Goal: Communication & Community: Ask a question

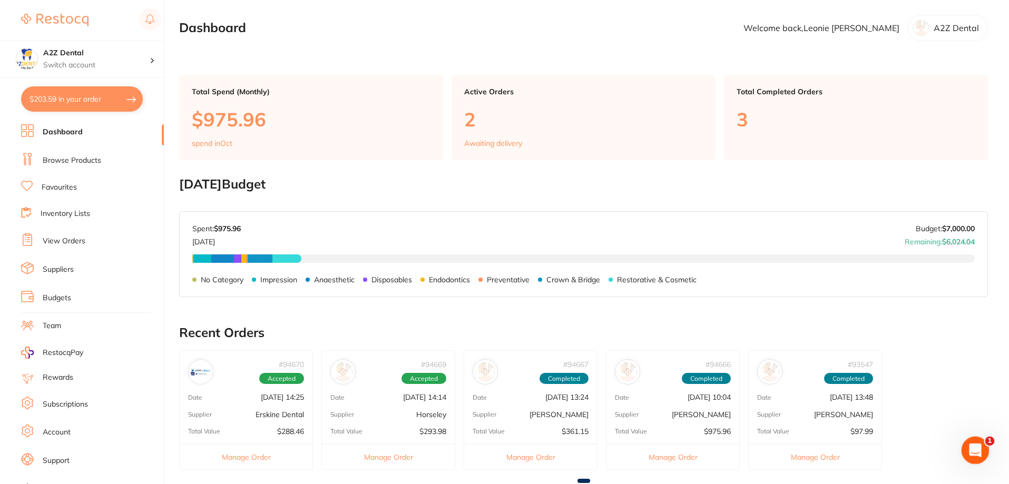
click at [974, 455] on icon "Open Intercom Messenger" at bounding box center [973, 448] width 17 height 17
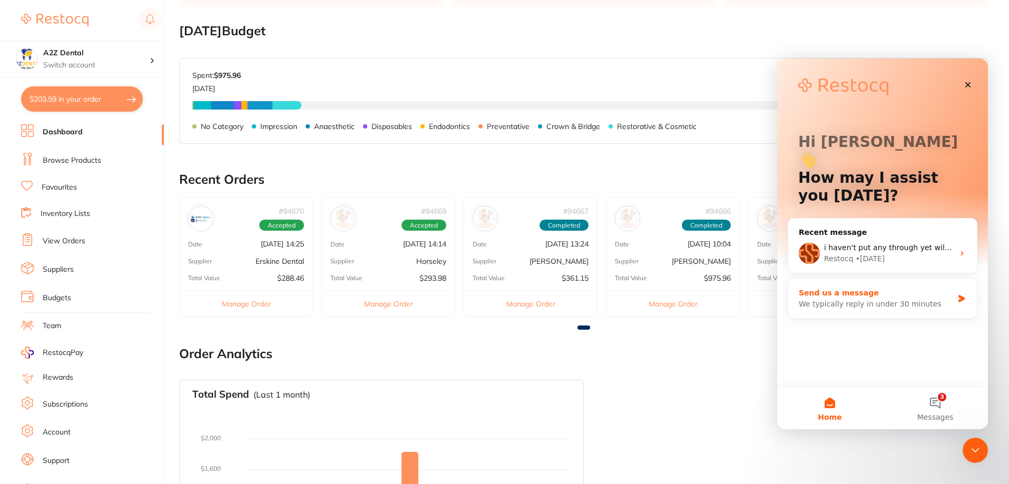
scroll to position [158, 0]
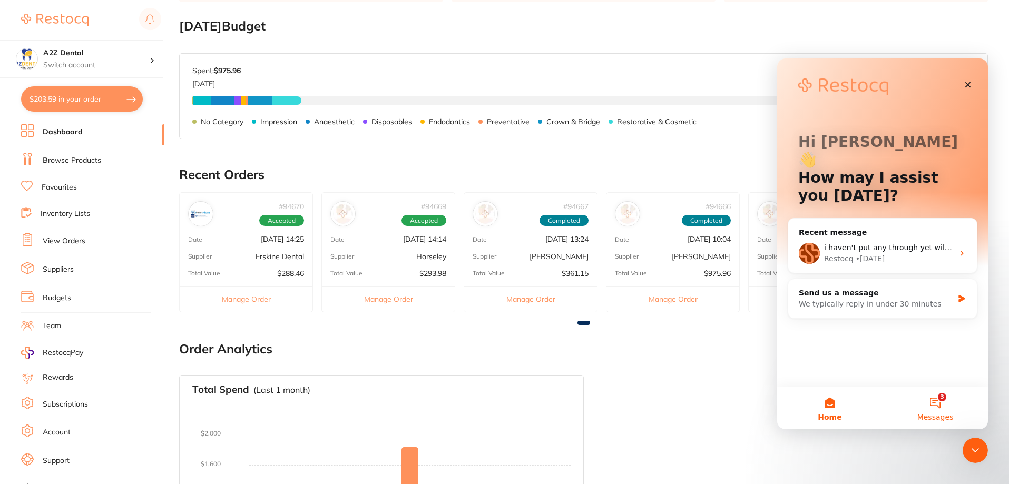
click at [941, 398] on button "3 Messages" at bounding box center [934, 408] width 105 height 42
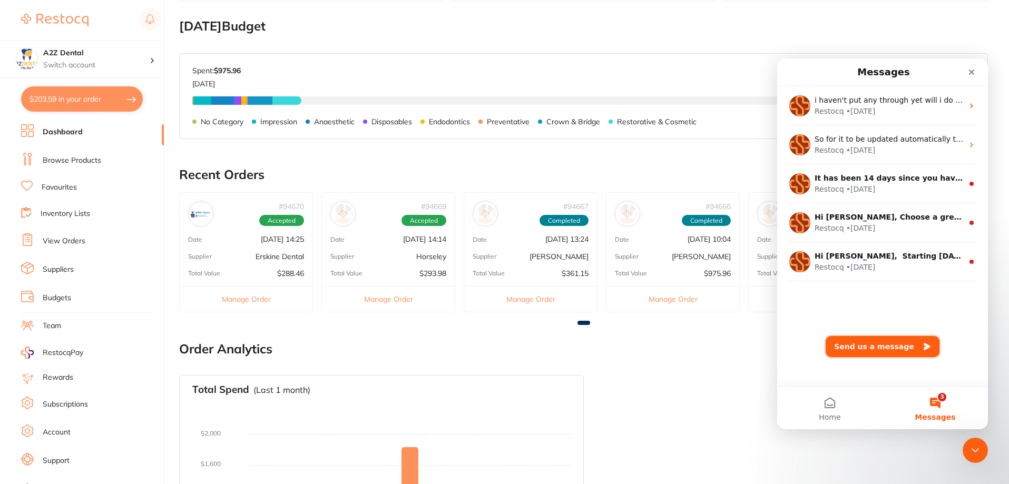
click at [873, 340] on button "Send us a message" at bounding box center [882, 346] width 114 height 21
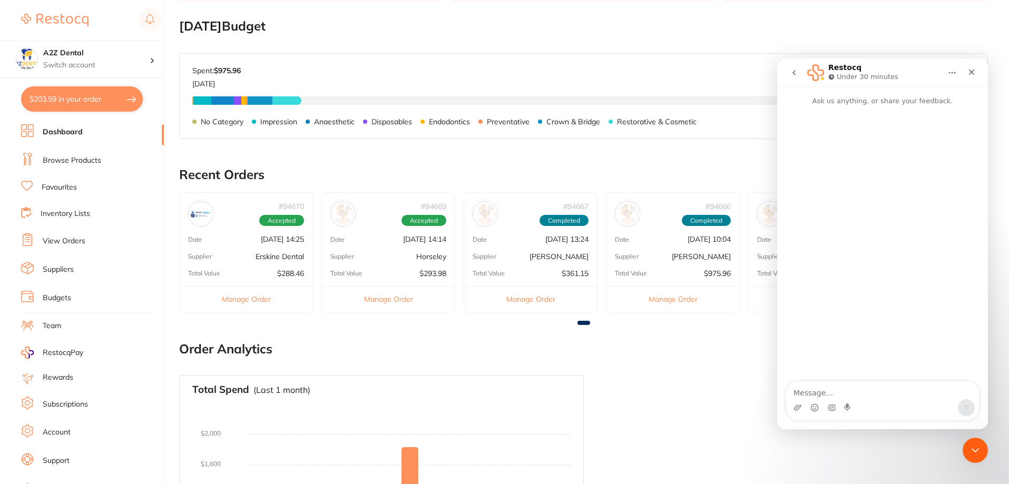
click at [795, 74] on icon "go back" at bounding box center [794, 72] width 8 height 8
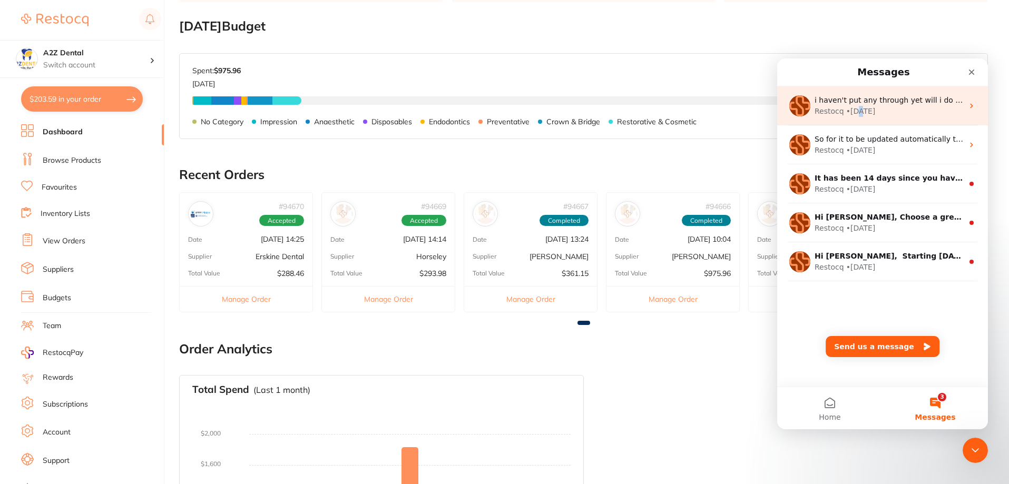
click at [858, 114] on div "• [DATE]" at bounding box center [860, 111] width 29 height 11
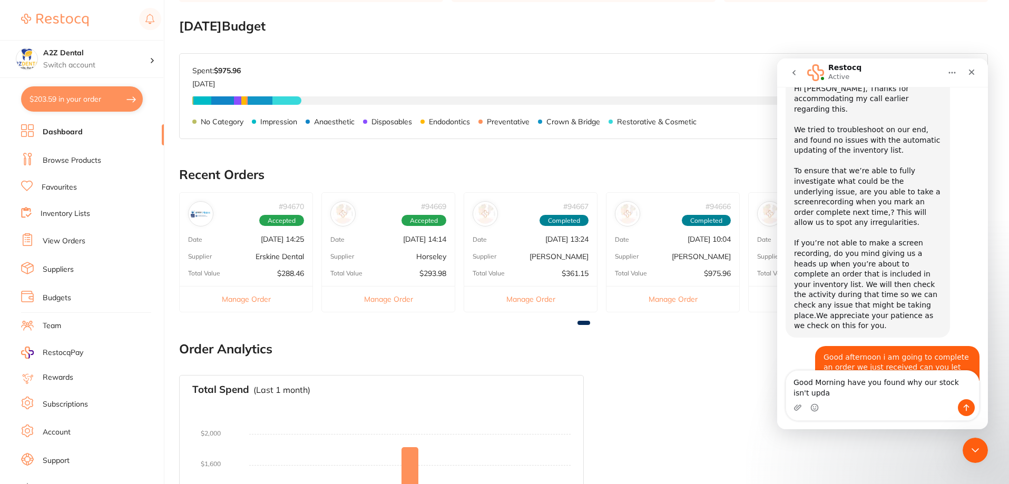
scroll to position [1244, 0]
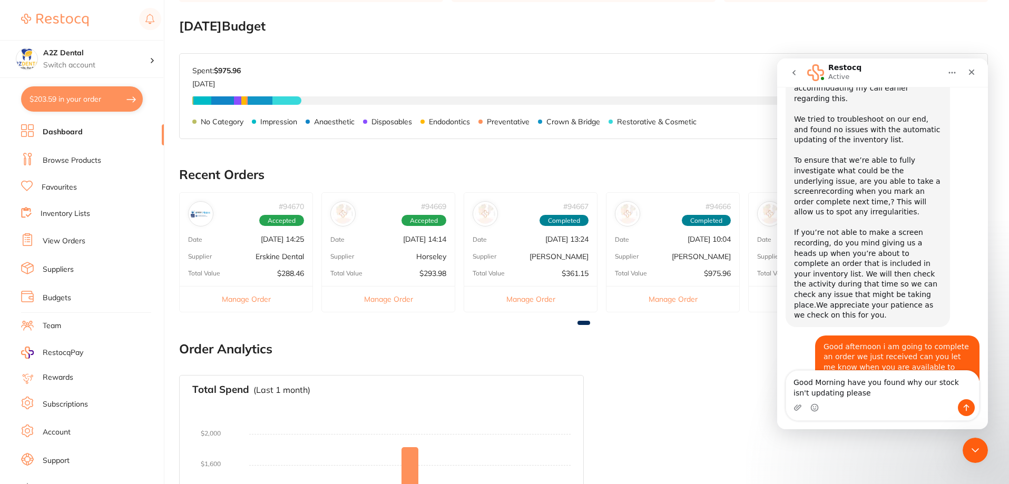
type textarea "Good Morning have you found why our stock isn't updating please"
click at [971, 412] on button "Send a message…" at bounding box center [966, 407] width 17 height 17
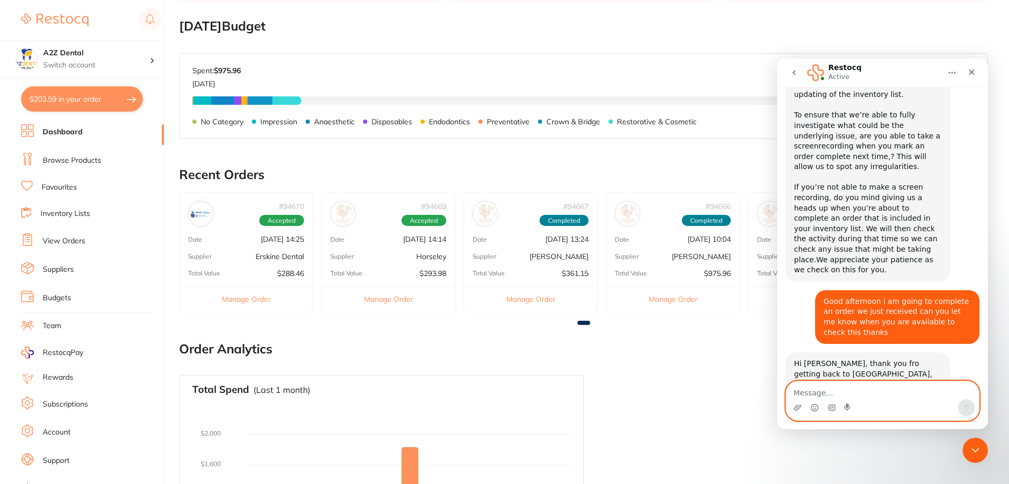
scroll to position [1289, 0]
